Goal: Find specific page/section: Find specific page/section

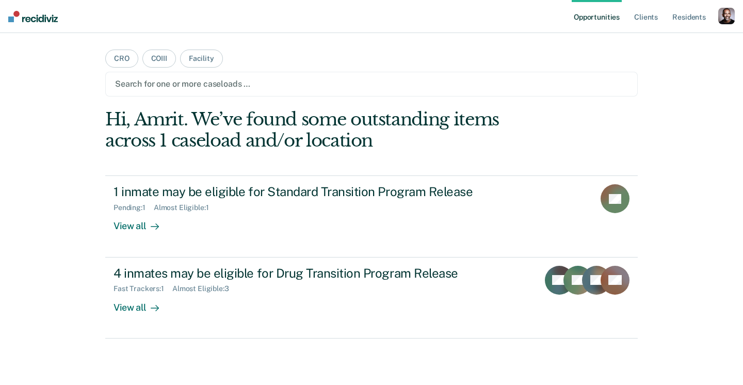
click at [721, 14] on div "button" at bounding box center [726, 16] width 17 height 17
click at [652, 40] on link "Profile" at bounding box center [684, 42] width 83 height 9
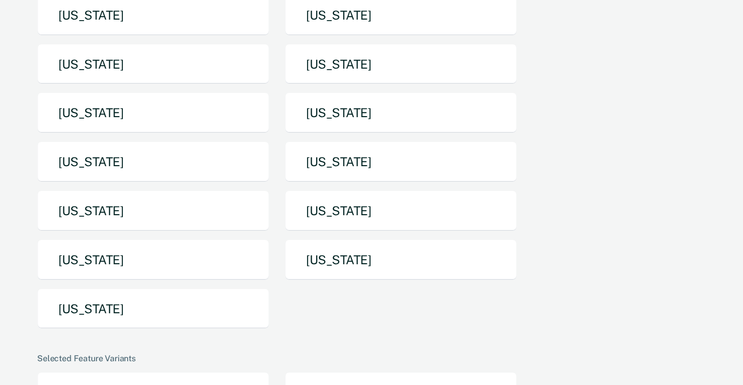
scroll to position [172, 0]
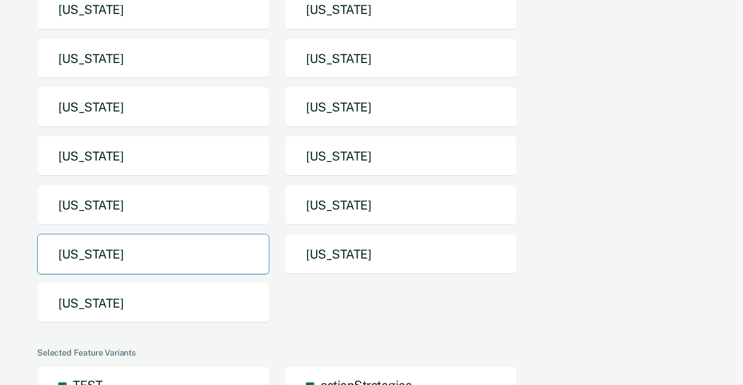
click at [134, 248] on button "[US_STATE]" at bounding box center [153, 254] width 232 height 41
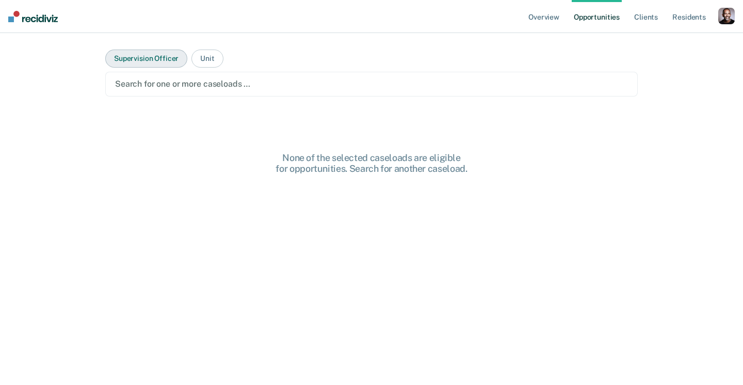
click at [157, 55] on button "Supervision Officer" at bounding box center [146, 59] width 82 height 18
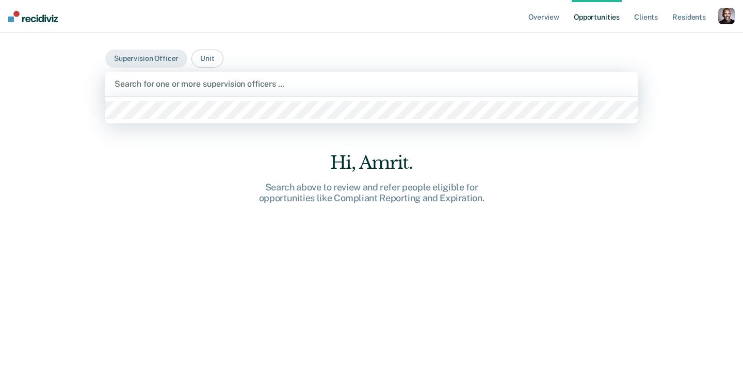
click at [158, 83] on div at bounding box center [372, 84] width 514 height 12
